Goal: Information Seeking & Learning: Find specific page/section

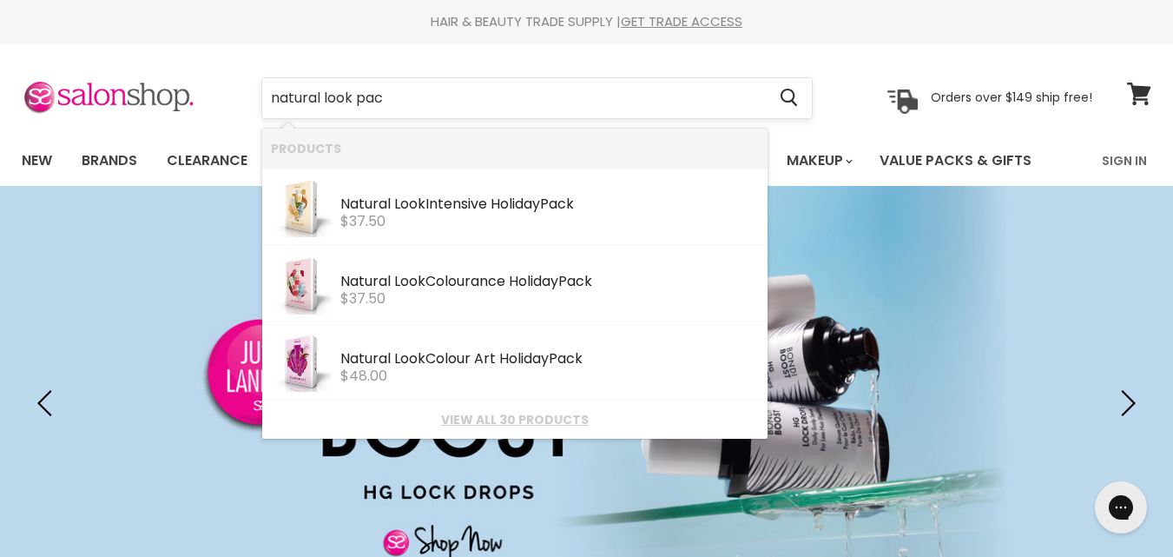
type input "natural look pack"
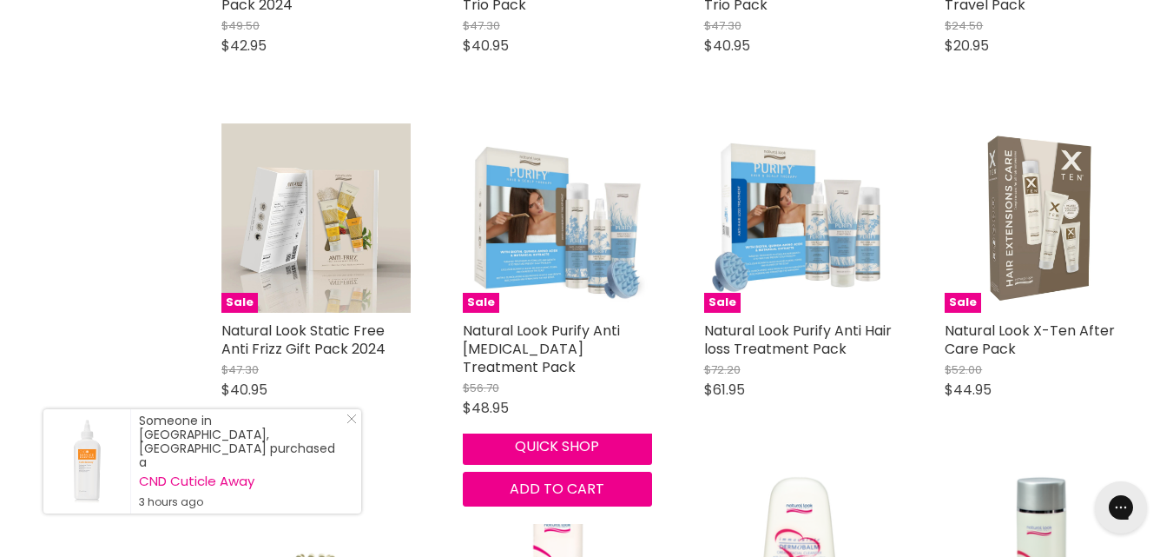
scroll to position [1389, 0]
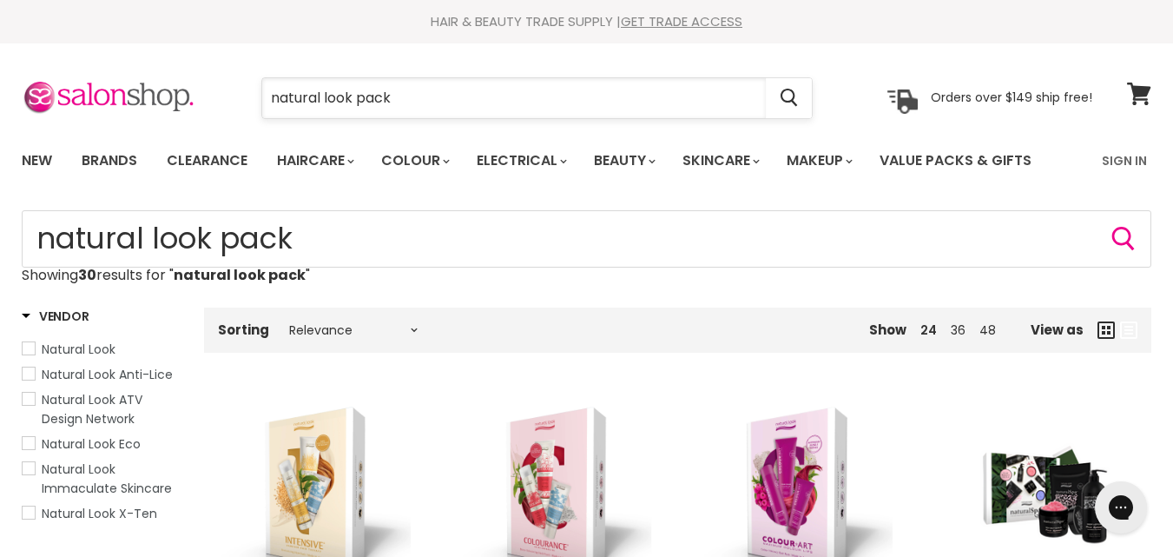
drag, startPoint x: 468, startPoint y: 89, endPoint x: 319, endPoint y: 100, distance: 149.7
click at [319, 100] on input "natural look pack" at bounding box center [514, 98] width 504 height 40
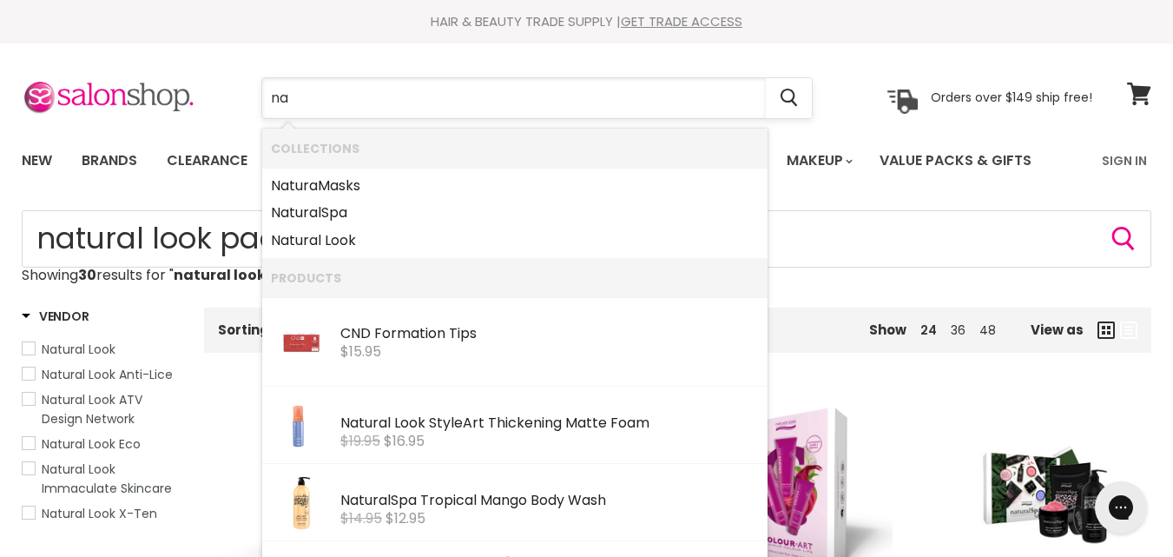
type input "n"
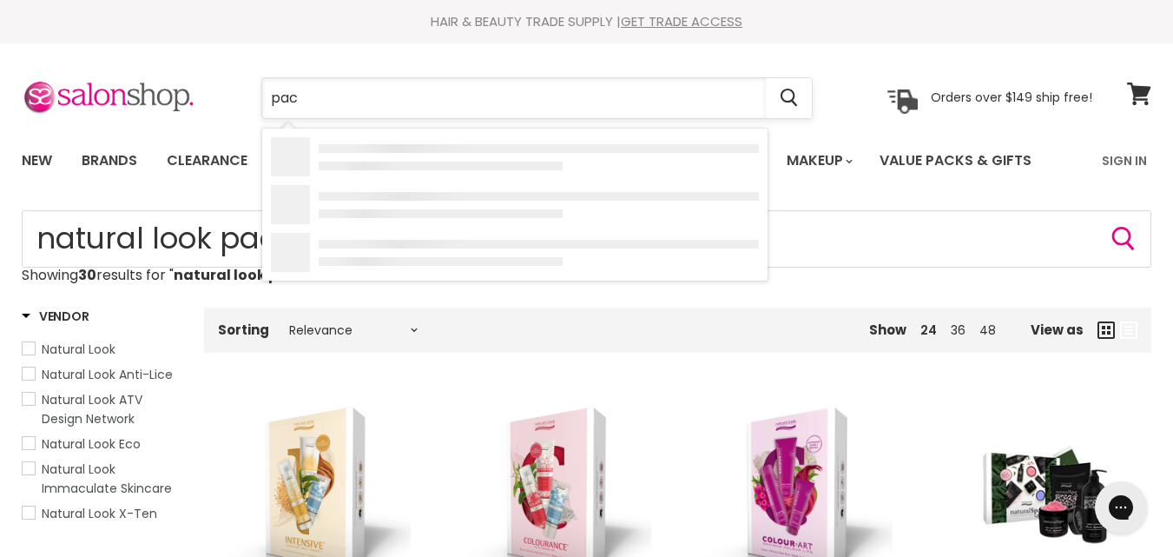
type input "pack"
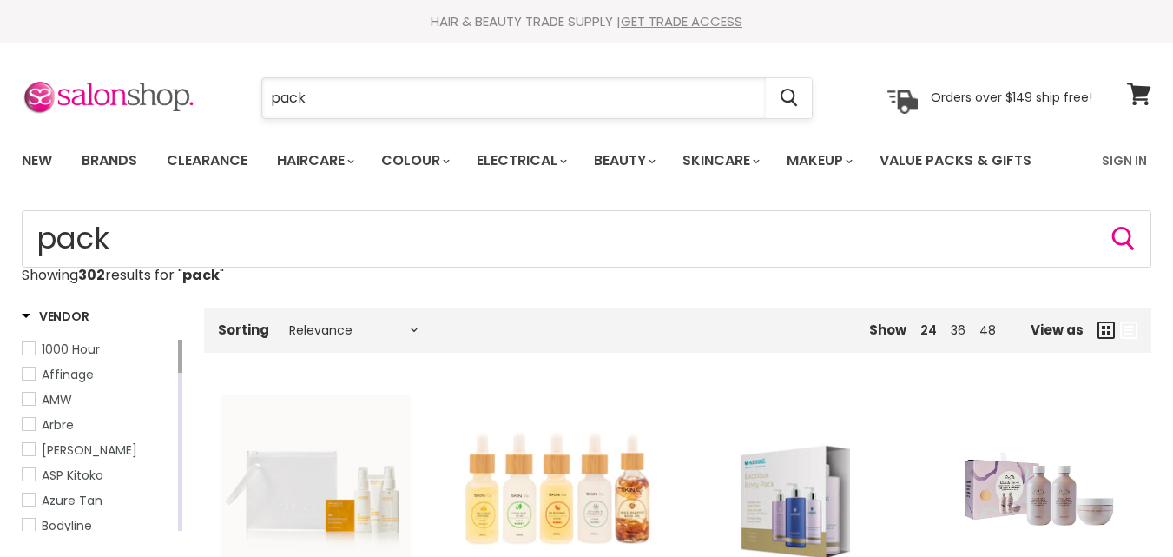
click at [357, 92] on input "pack" at bounding box center [514, 98] width 504 height 40
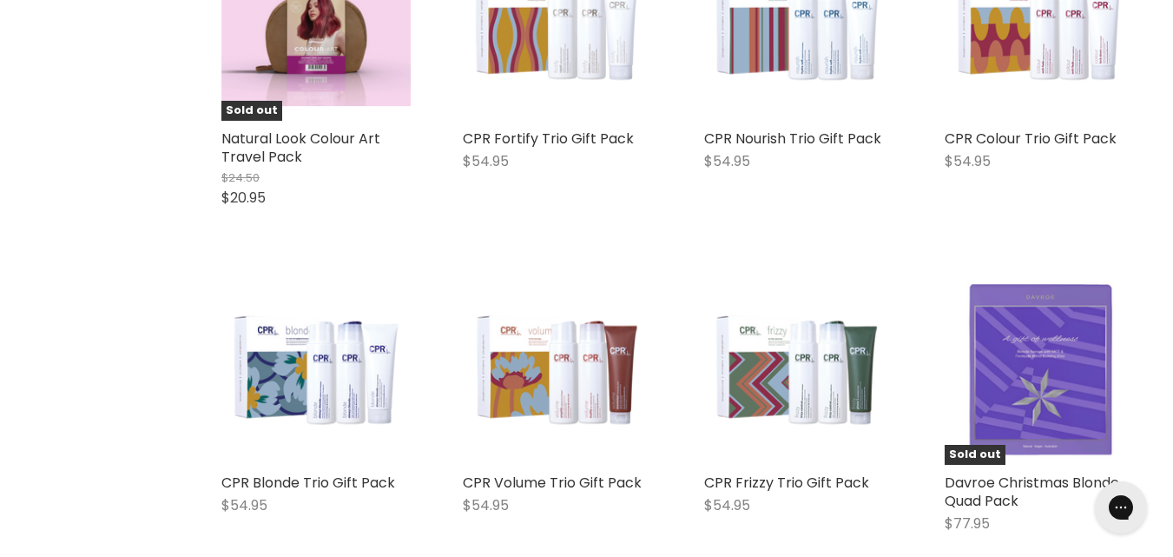
scroll to position [1650, 0]
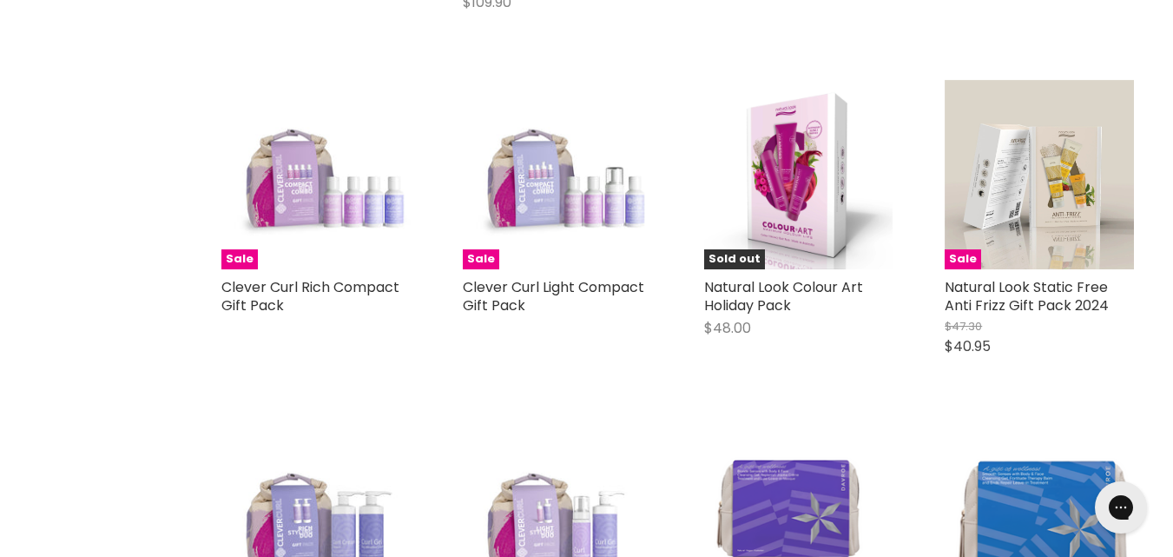
scroll to position [3299, 0]
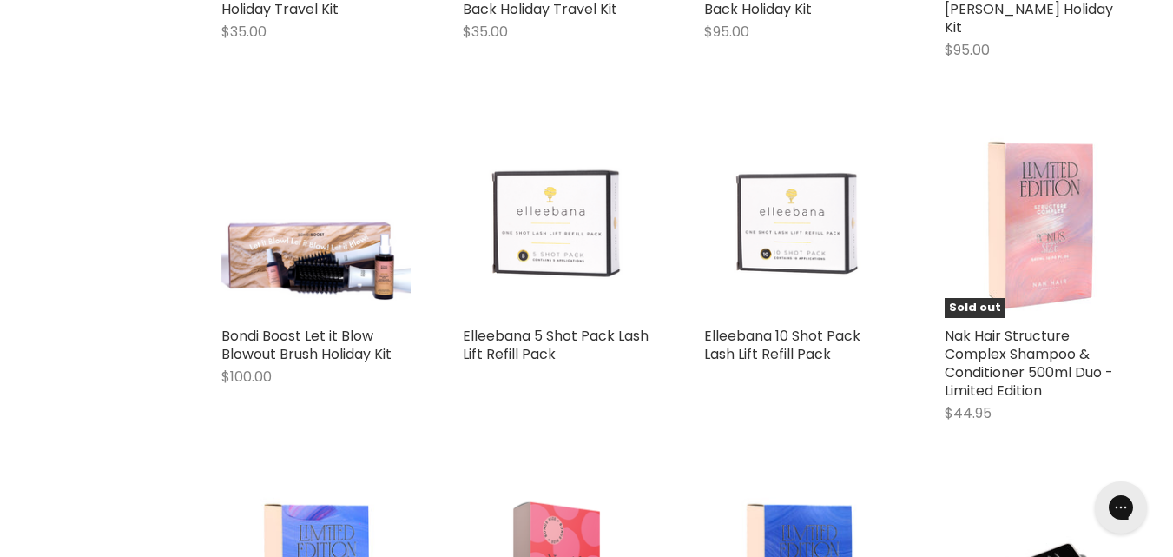
scroll to position [5643, 0]
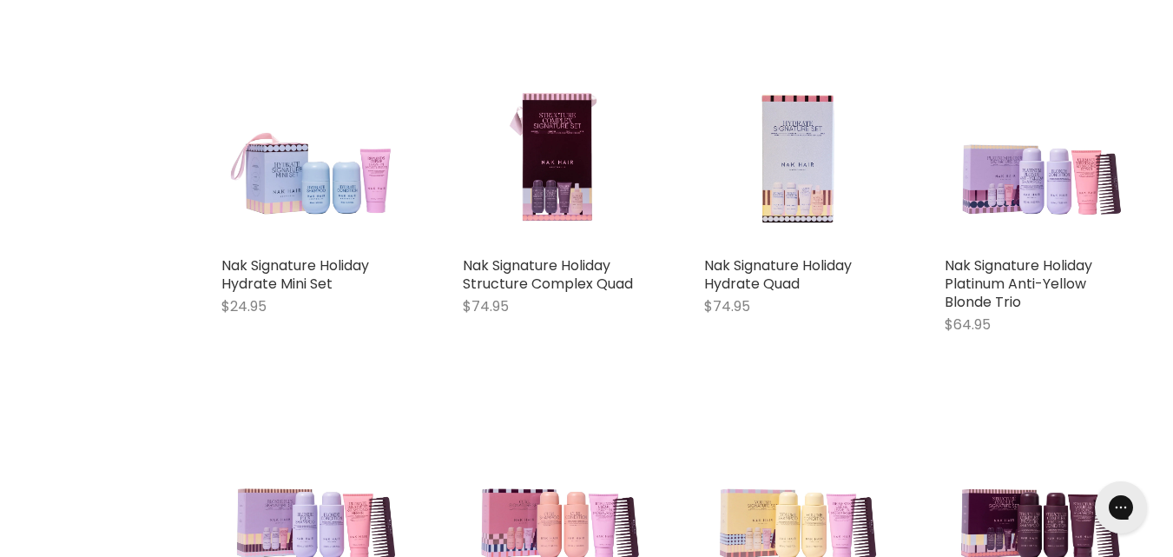
scroll to position [7206, 0]
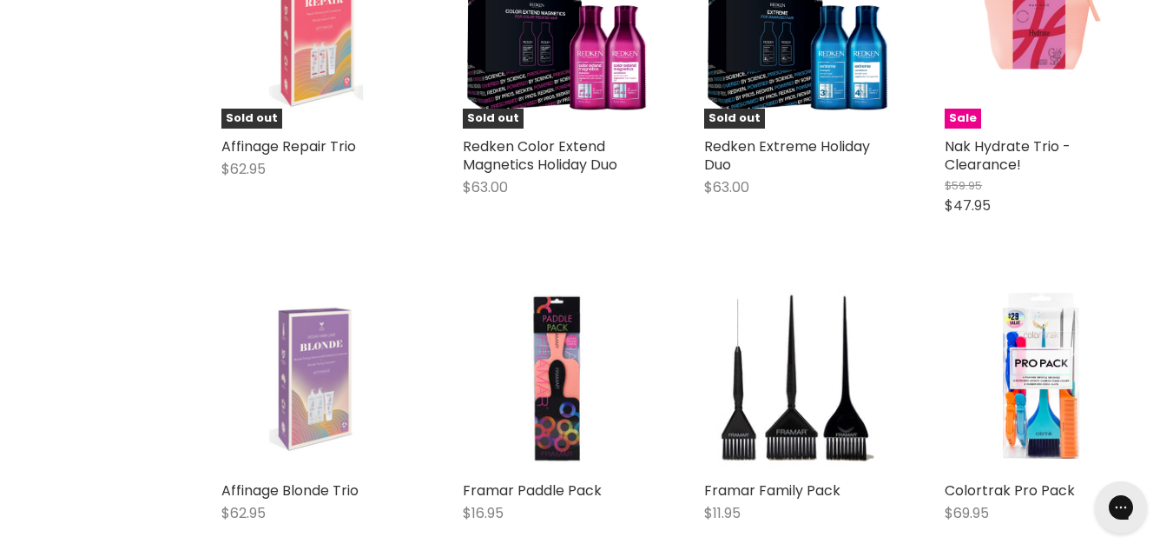
scroll to position [8942, 0]
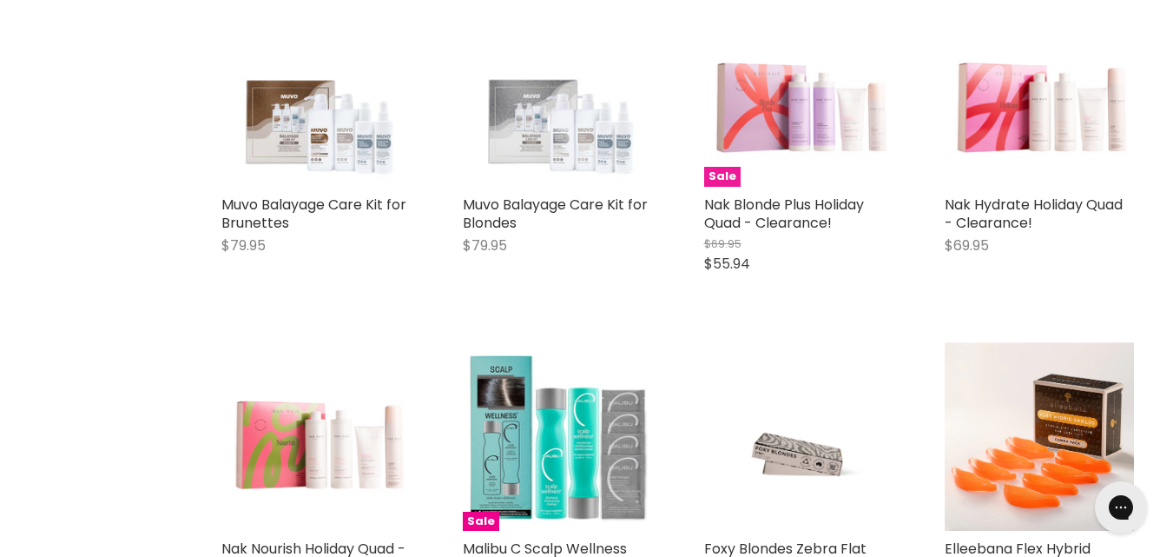
scroll to position [10505, 0]
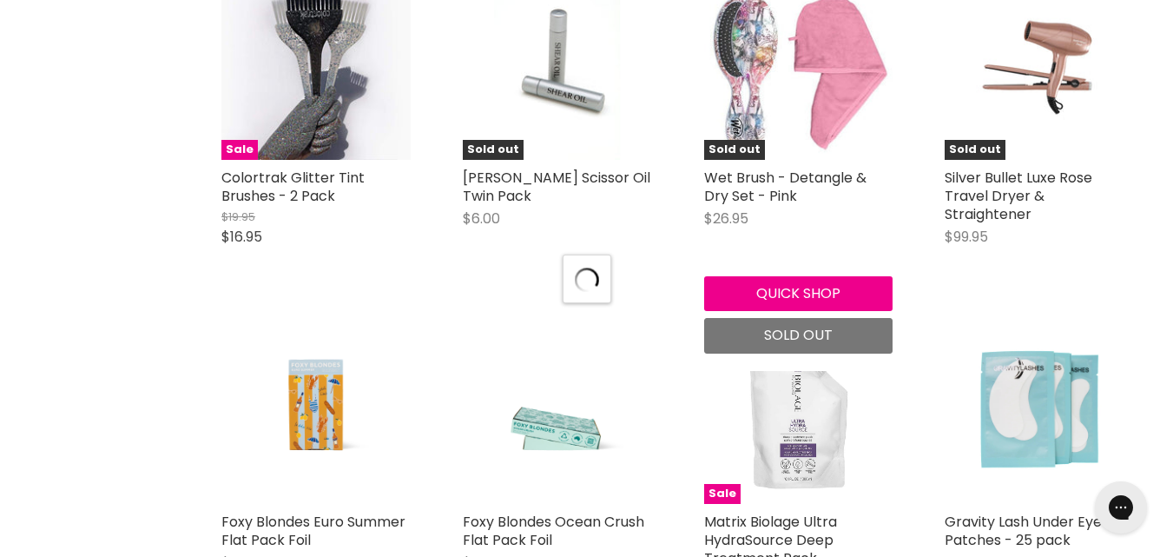
scroll to position [11916, 0]
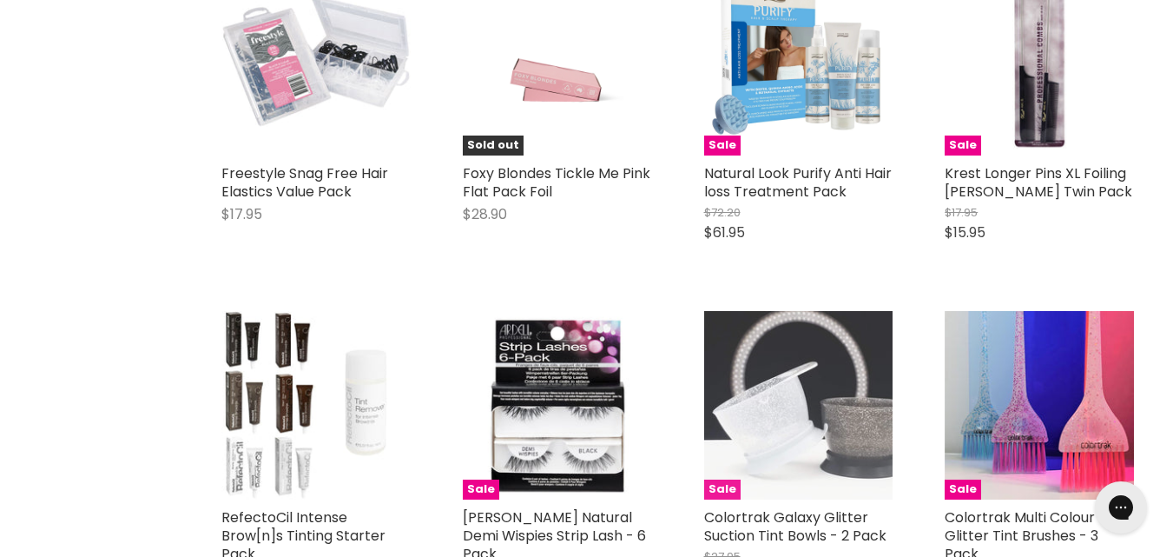
scroll to position [14499, 0]
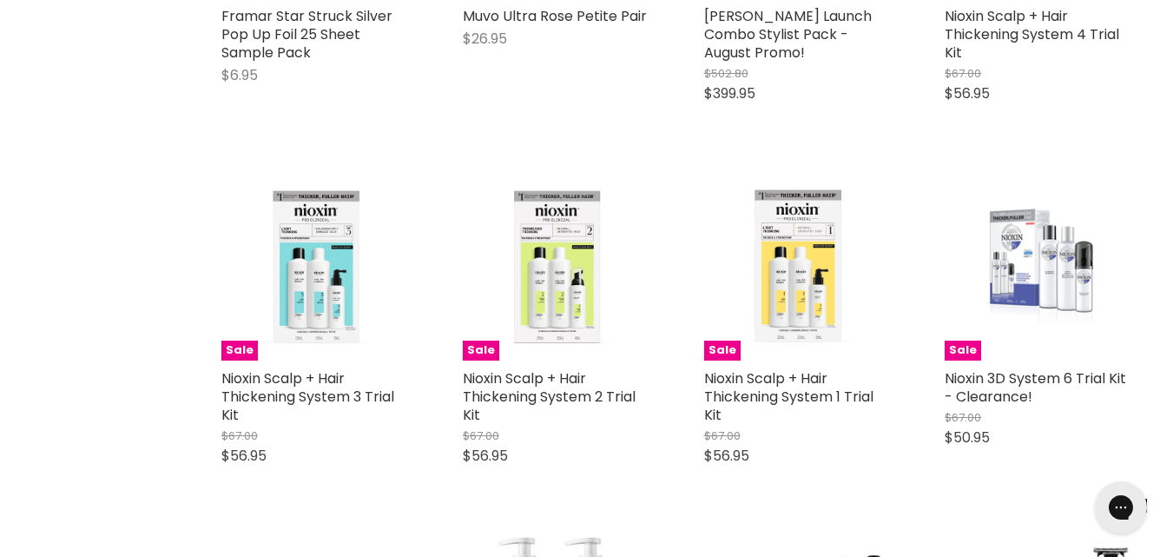
scroll to position [17886, 0]
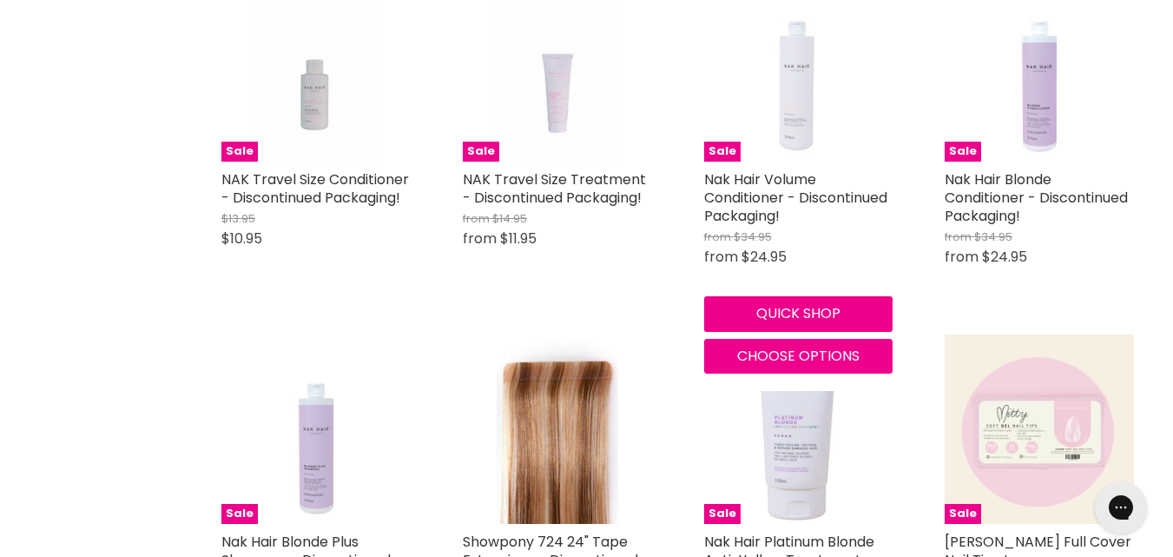
scroll to position [20055, 0]
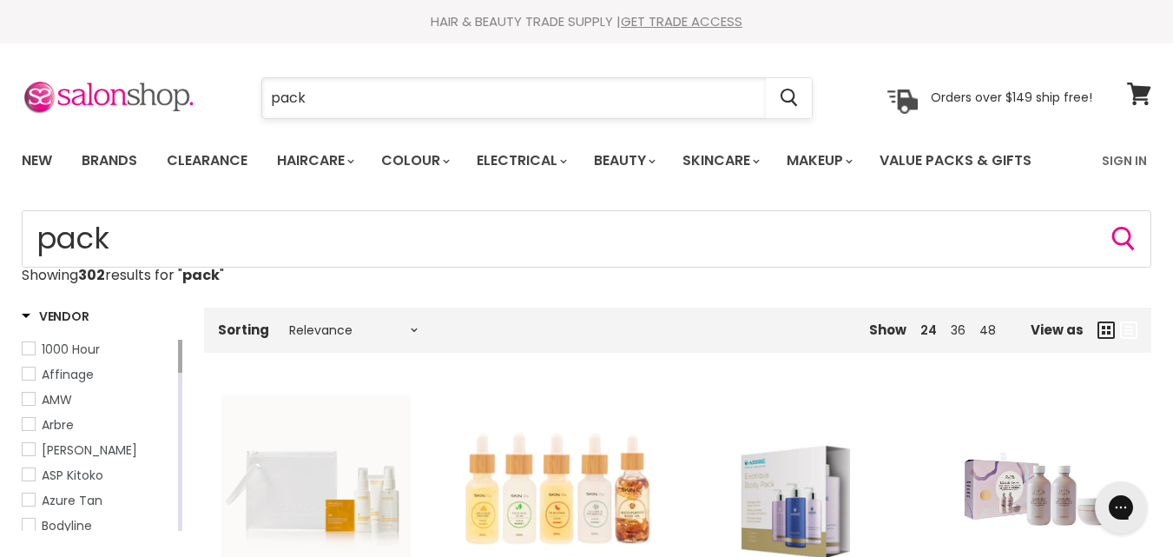
click at [541, 78] on input "pack" at bounding box center [514, 98] width 504 height 40
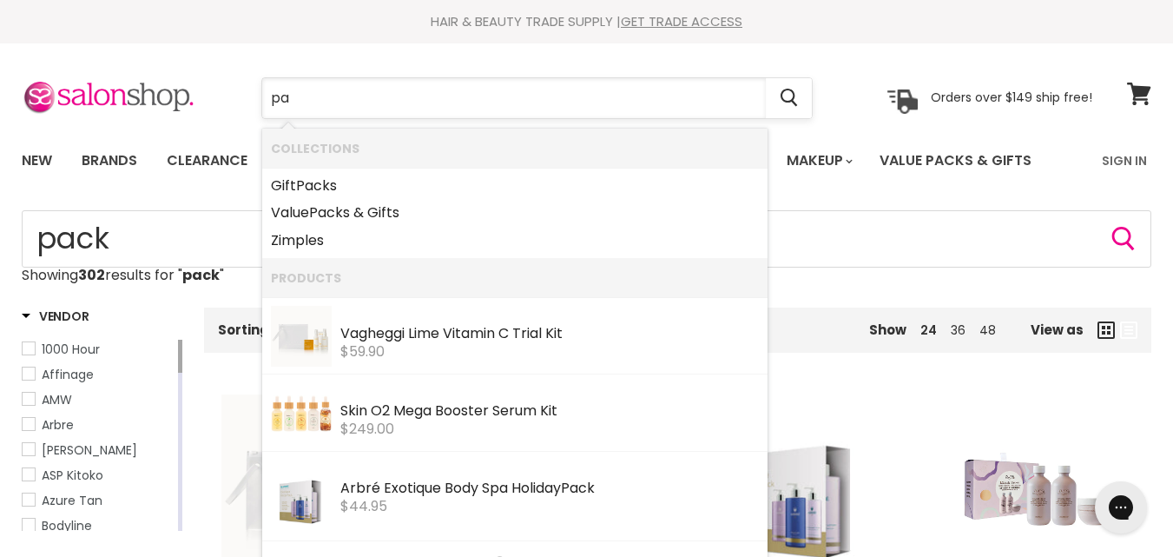
type input "p"
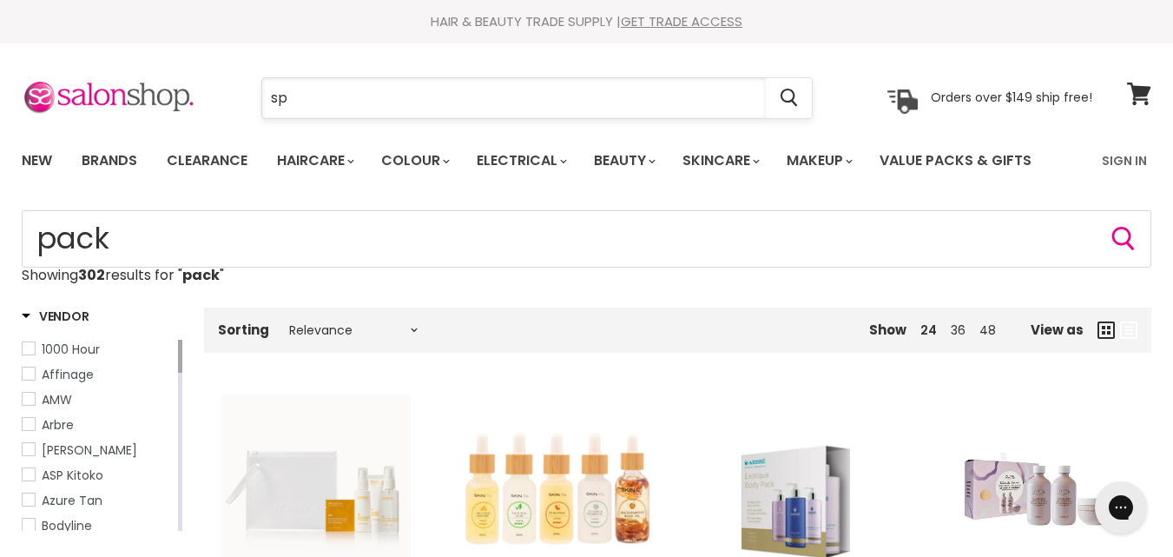
type input "spa"
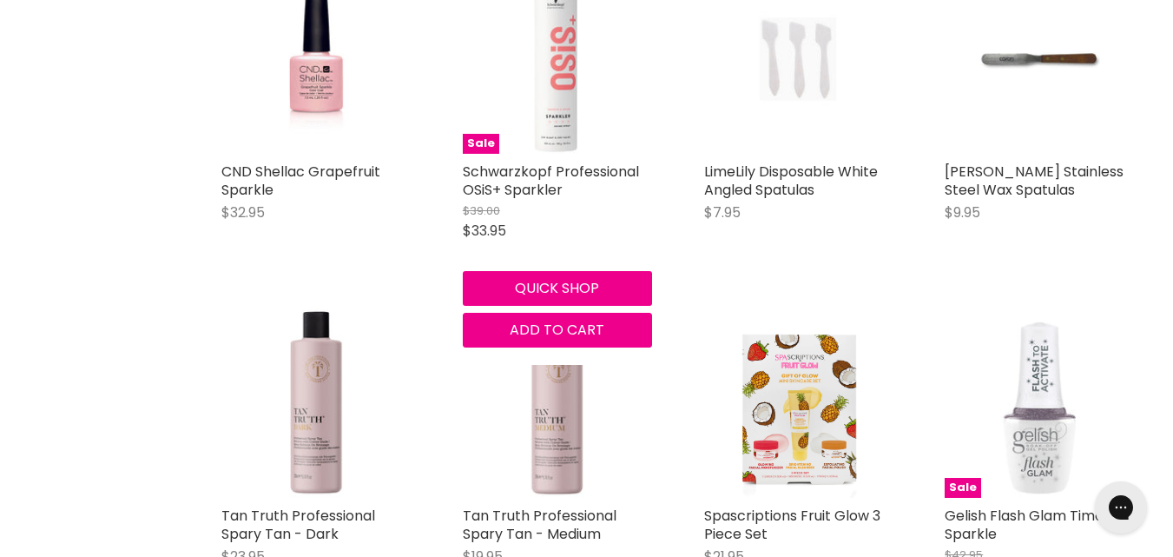
scroll to position [4424, 0]
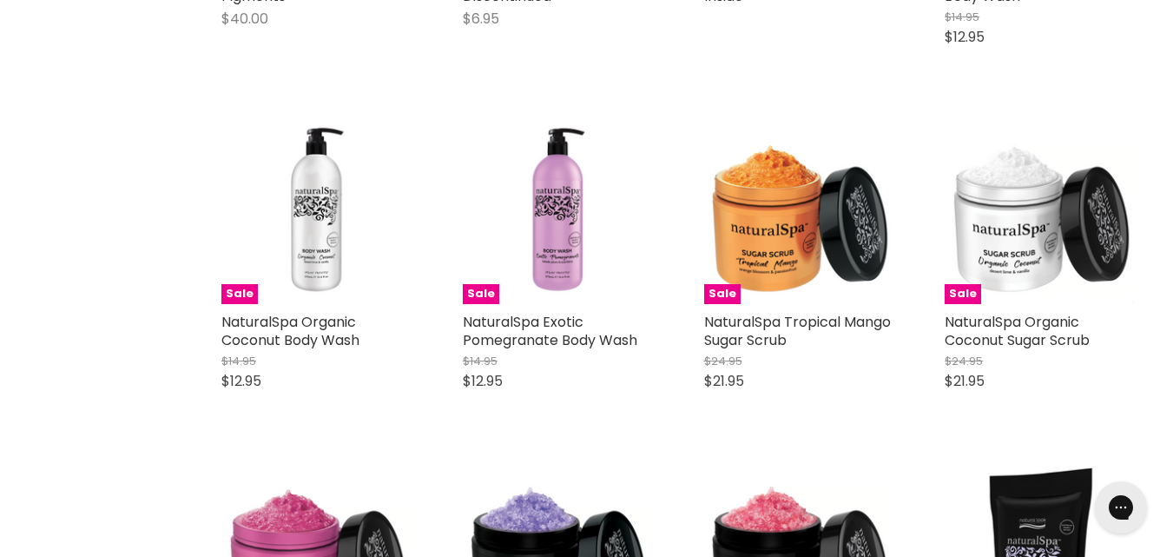
scroll to position [6682, 0]
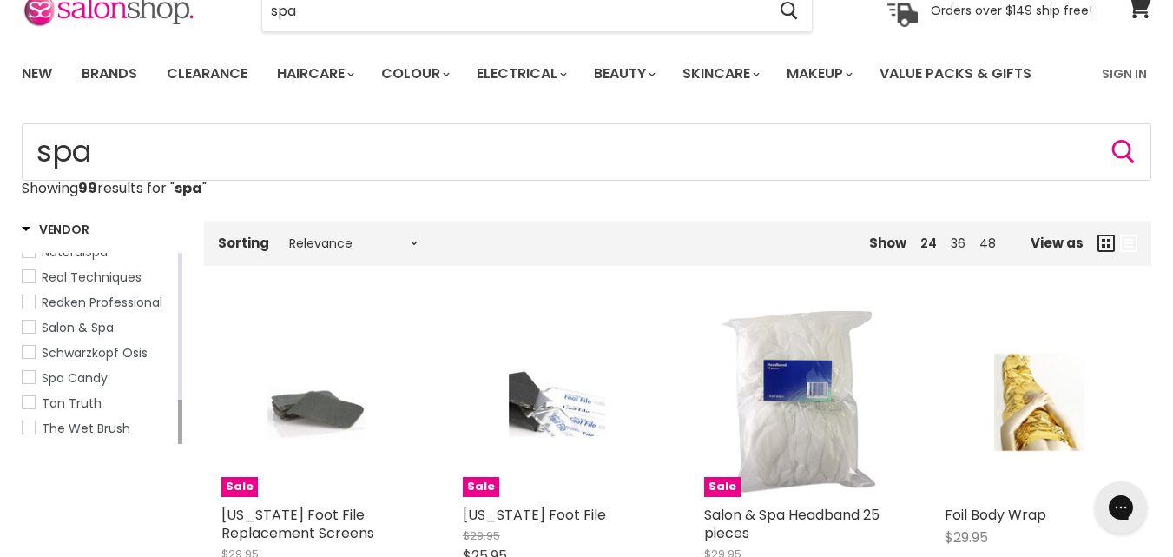
scroll to position [174, 0]
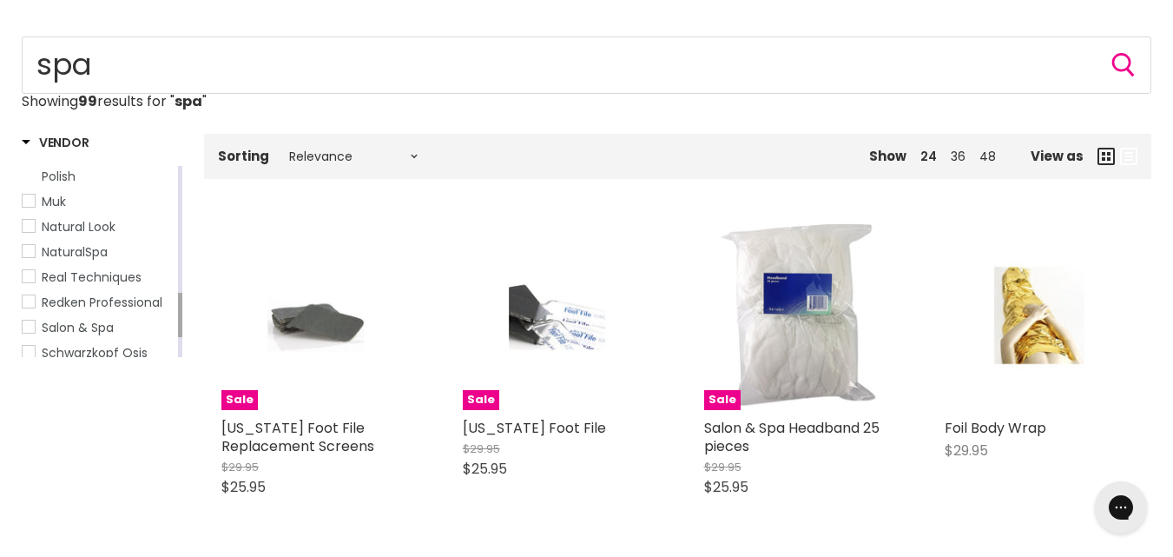
click at [83, 217] on link "Natural Look" at bounding box center [98, 226] width 153 height 19
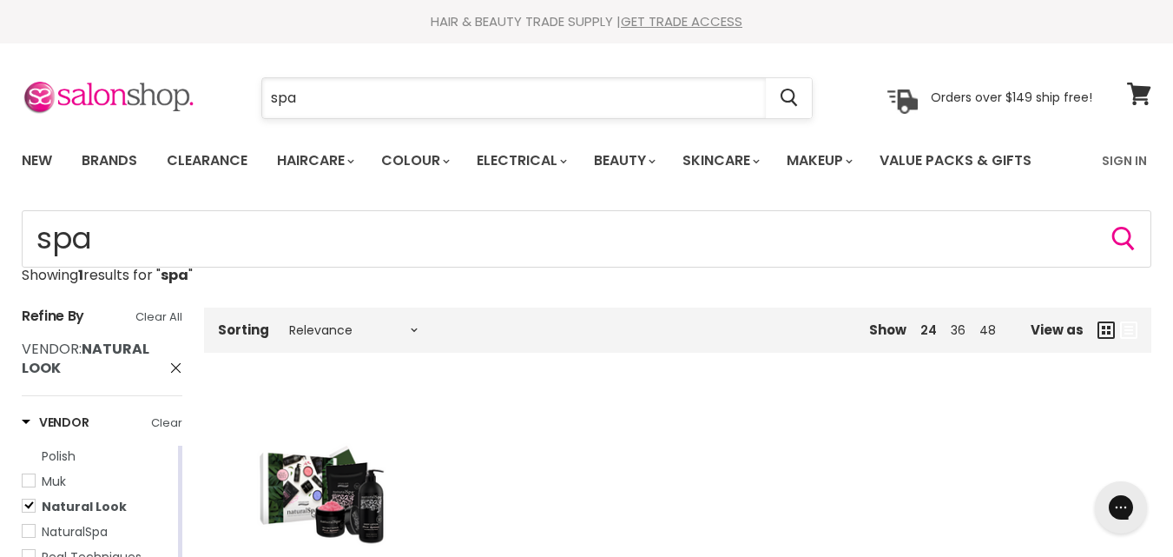
click at [378, 109] on input "spa" at bounding box center [514, 98] width 504 height 40
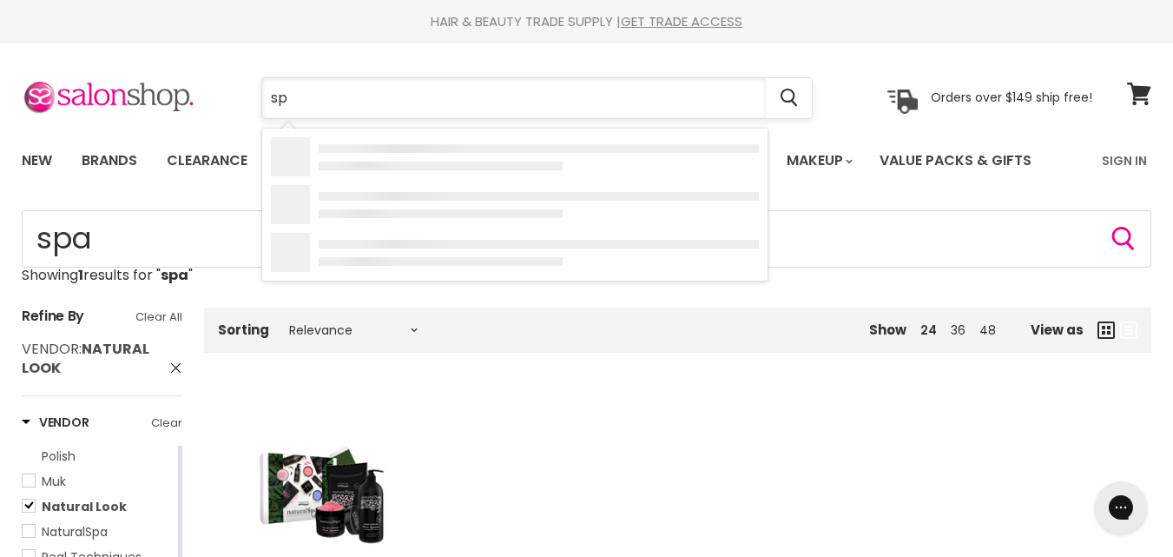
type input "s"
type input "natural spa"
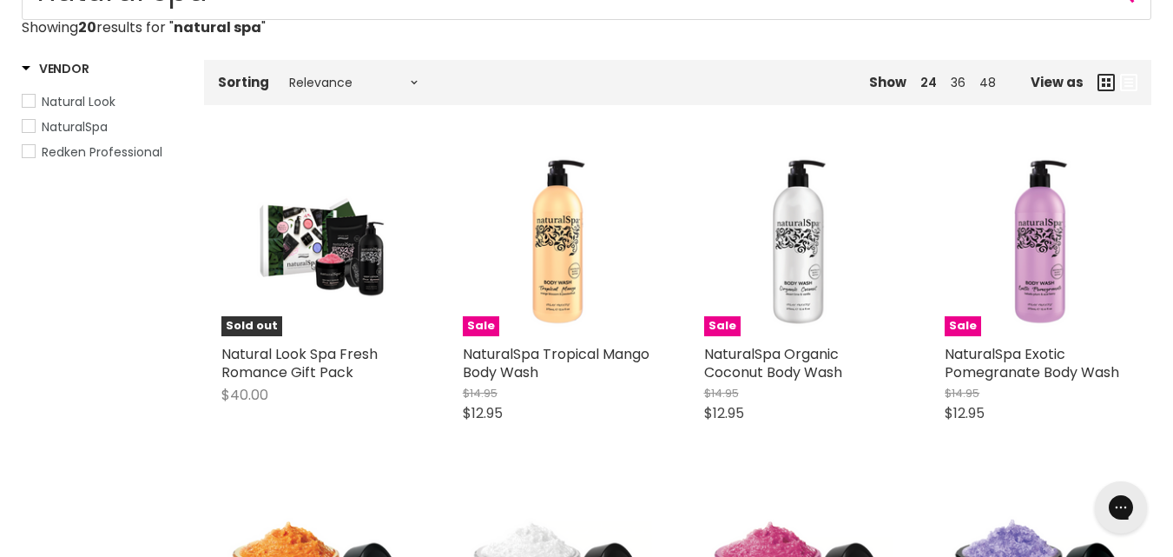
scroll to position [174, 0]
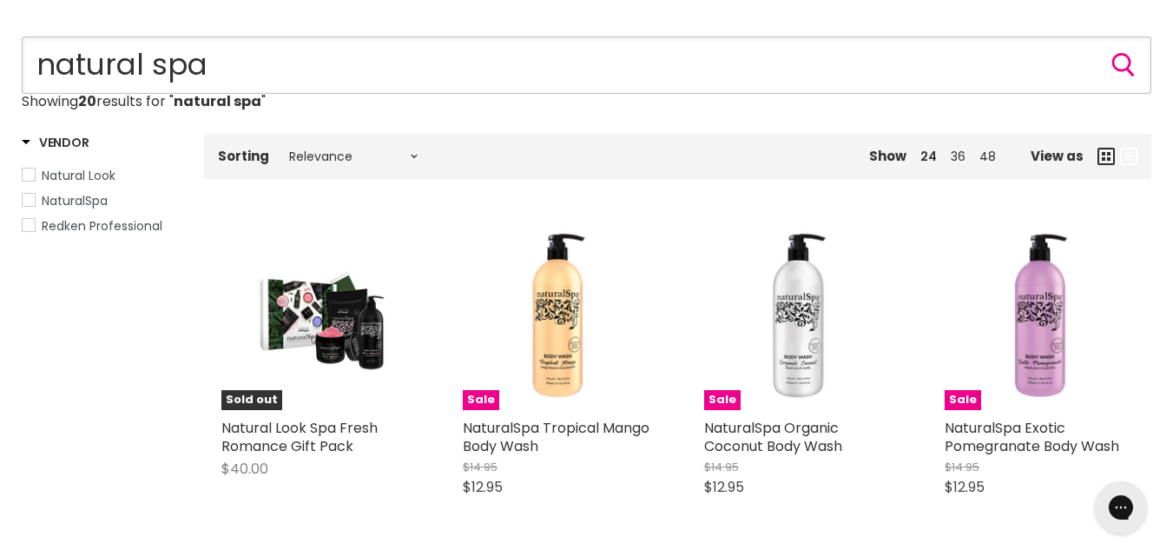
click at [241, 61] on input "natural spa" at bounding box center [587, 64] width 1130 height 57
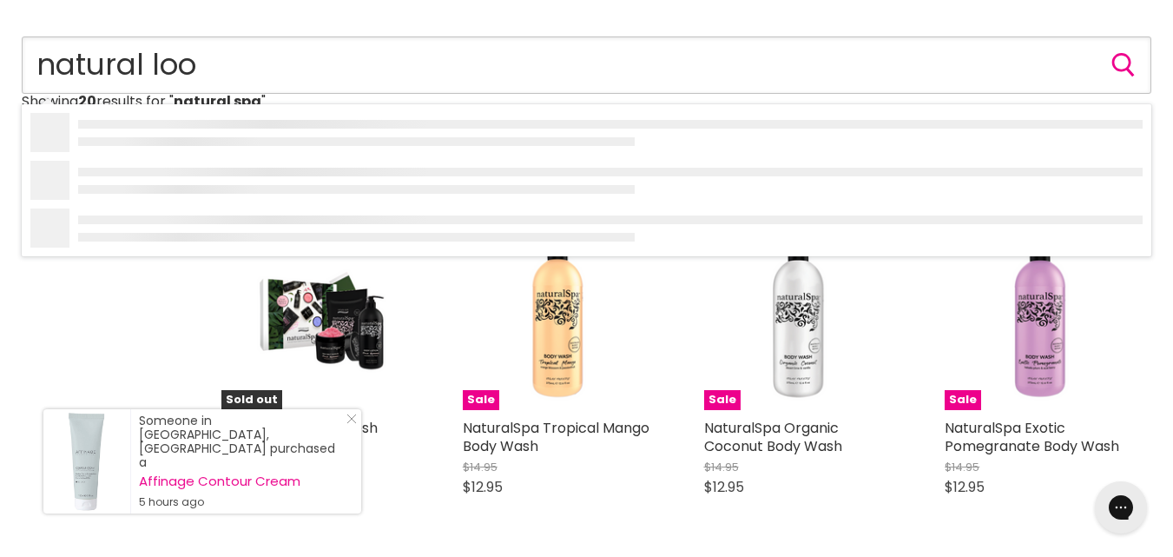
type input "natural look"
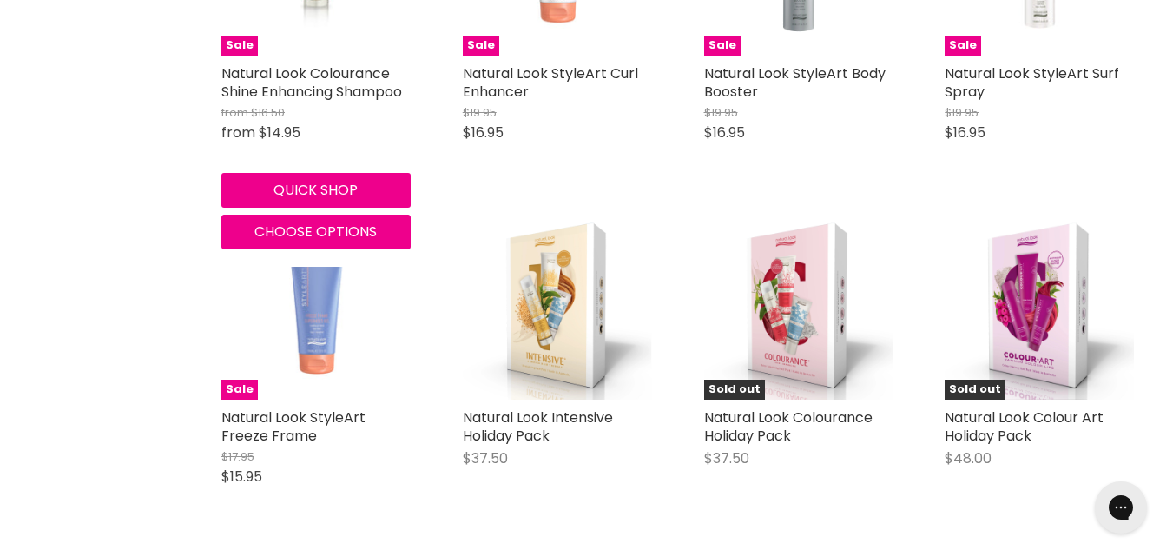
scroll to position [3386, 0]
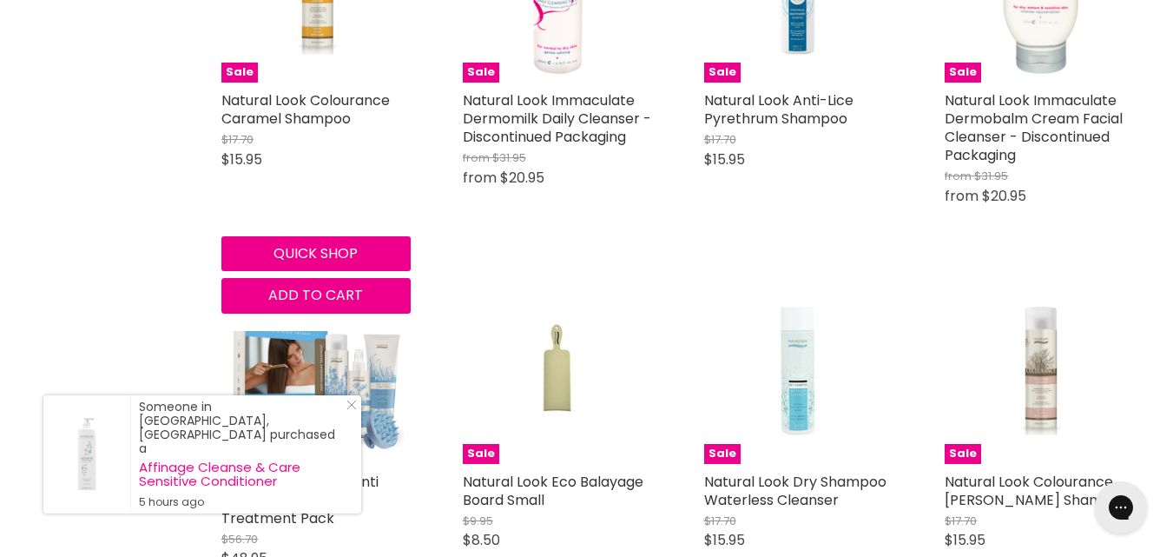
scroll to position [4167, 0]
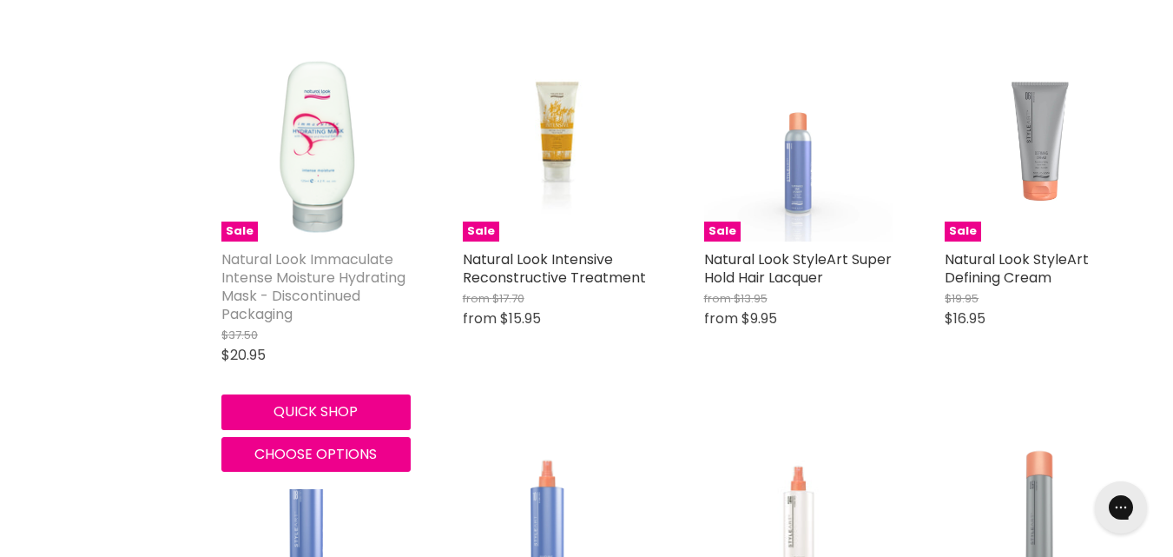
scroll to position [6685, 0]
